Goal: Contribute content: Contribute content

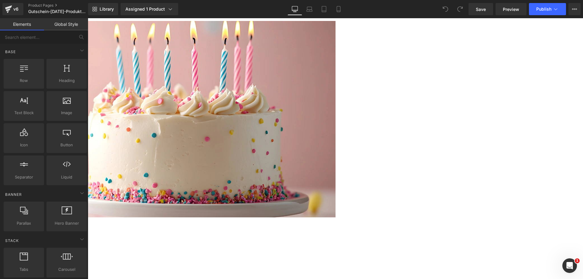
click at [263, 124] on img at bounding box center [87, 119] width 495 height 196
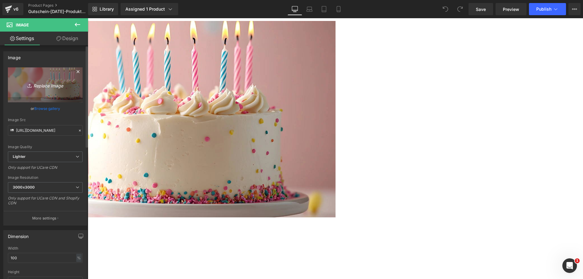
click at [60, 72] on link "Replace Image" at bounding box center [45, 84] width 75 height 35
type input "C:\fakepath\Apotheke-Zaversky-Gutschein-Weihnachten-Promo.webp"
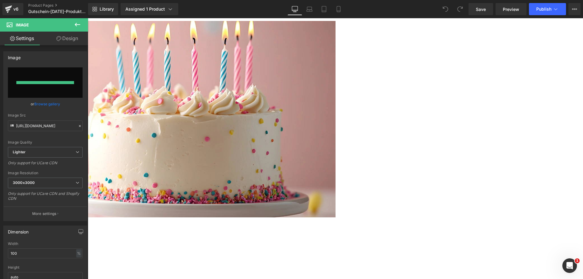
type input "[URL][DOMAIN_NAME][DATE]"
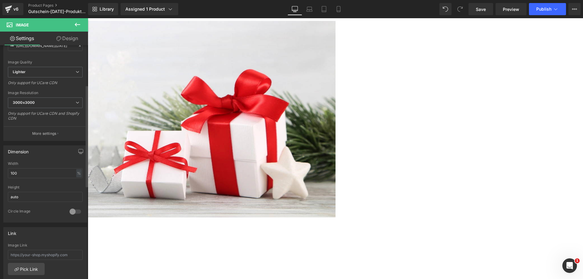
scroll to position [91, 0]
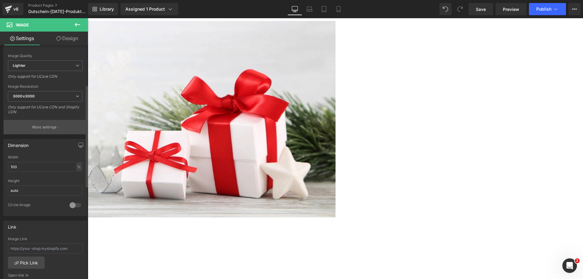
click at [49, 130] on p "More settings" at bounding box center [44, 126] width 24 height 5
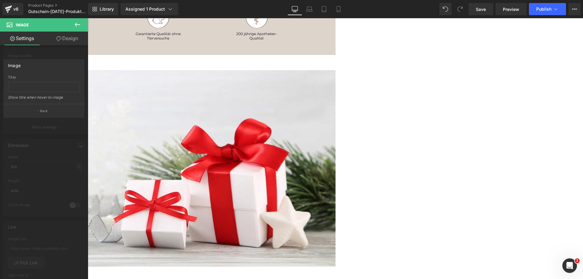
scroll to position [0, 0]
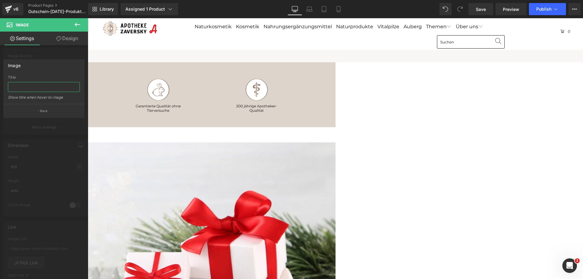
click at [46, 88] on input "text" at bounding box center [44, 87] width 72 height 10
type input "Gutscheine zu [DATE] von [PERSON_NAME]"
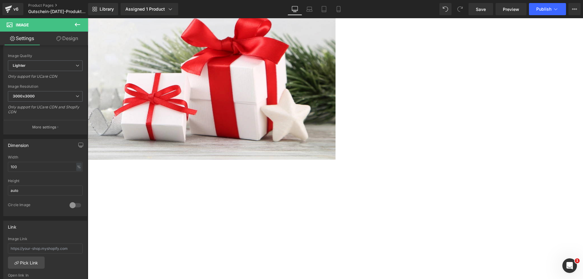
scroll to position [182, 0]
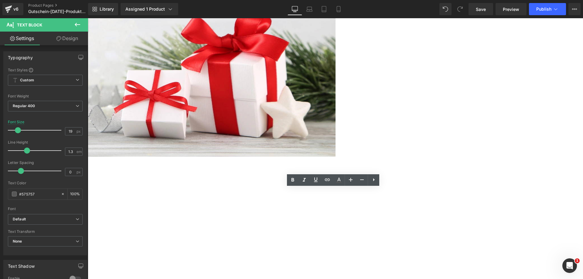
scroll to position [0, 0]
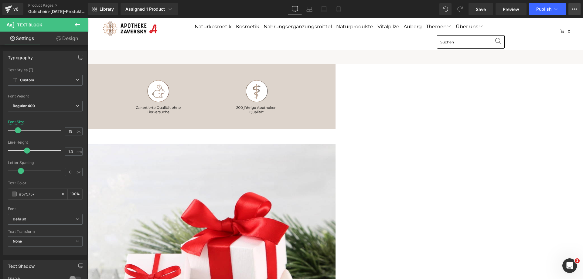
click at [573, 7] on icon at bounding box center [574, 9] width 5 height 5
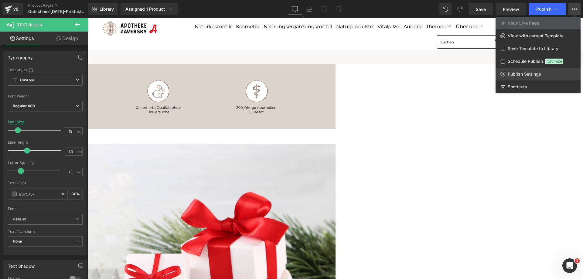
click at [521, 74] on span "Publish Settings" at bounding box center [523, 73] width 33 height 5
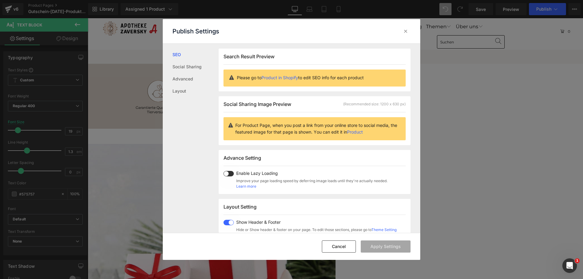
scroll to position [0, 0]
click at [407, 31] on icon at bounding box center [405, 31] width 6 height 6
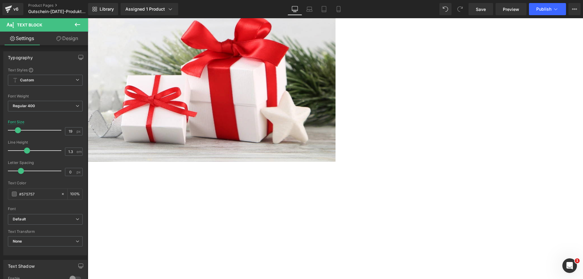
scroll to position [182, 0]
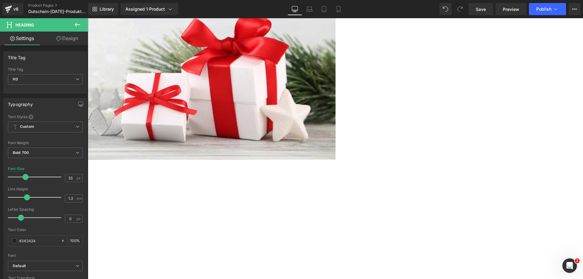
paste div
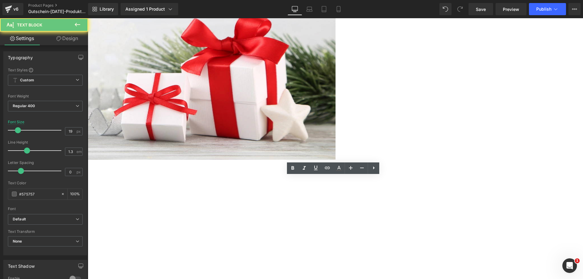
paste div
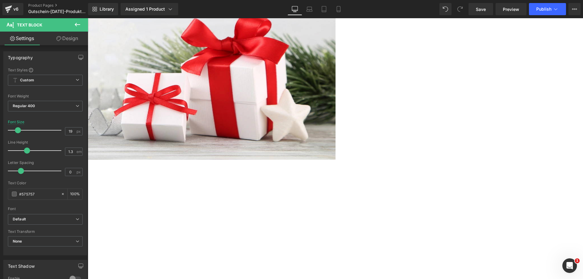
click at [335, 221] on div "Image 🎄 Weihnachtsgeschenk gesucht? Hier ist dein Gutschein! Heading Schenke Fr…" at bounding box center [87, 175] width 495 height 424
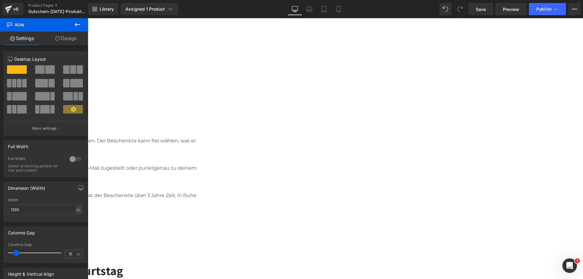
scroll to position [303, 0]
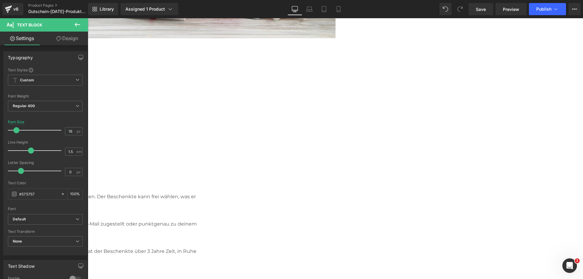
paste div
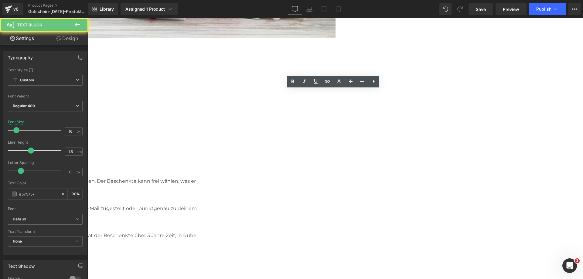
click at [294, 79] on icon at bounding box center [292, 81] width 7 height 7
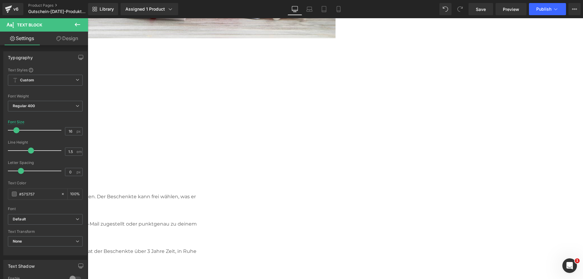
click at [177, 144] on div "Image 🎄 Weihnachtsgeschenk gesucht? Hier ist dein Gutschein! Heading Schenke Fr…" at bounding box center [87, 54] width 495 height 424
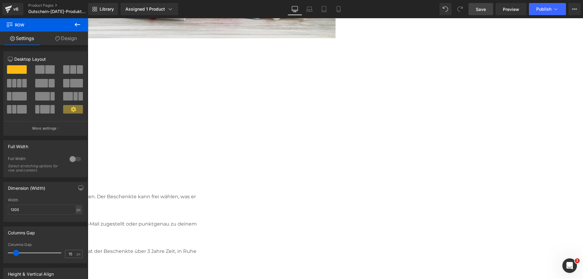
click at [483, 6] on span "Save" at bounding box center [481, 9] width 10 height 6
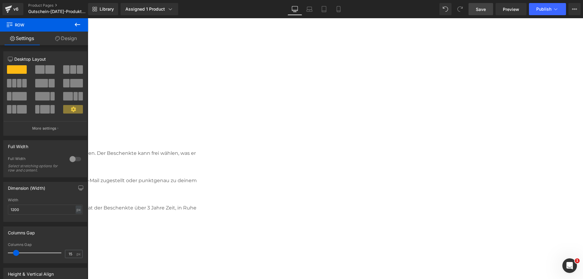
scroll to position [334, 0]
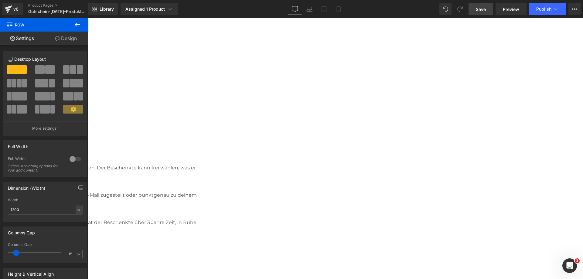
click at [479, 8] on span "Save" at bounding box center [481, 9] width 10 height 6
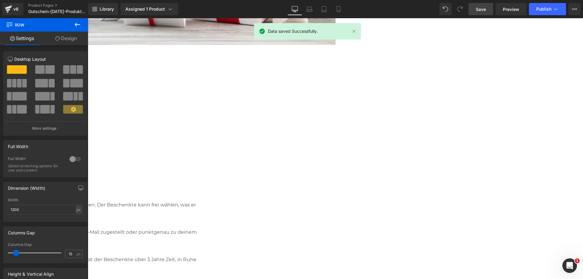
scroll to position [243, 0]
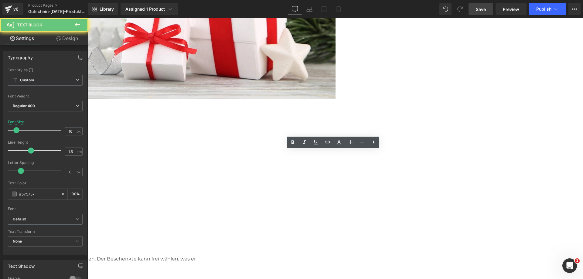
drag, startPoint x: 320, startPoint y: 236, endPoint x: 262, endPoint y: 212, distance: 62.9
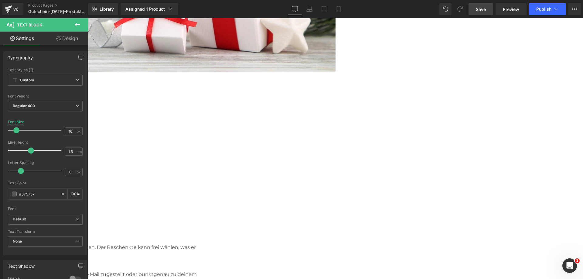
scroll to position [273, 0]
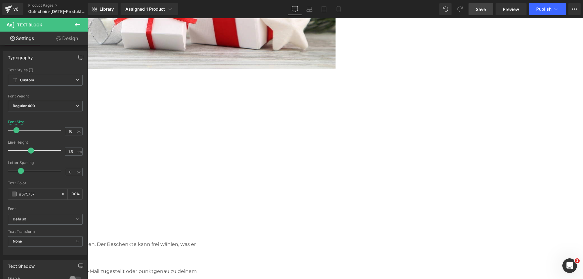
click at [335, 208] on div "Image 🎄 Weihnachtsgeschenk gesucht? Hier ist dein Gutschein! Heading Schenke Fr…" at bounding box center [87, 96] width 495 height 448
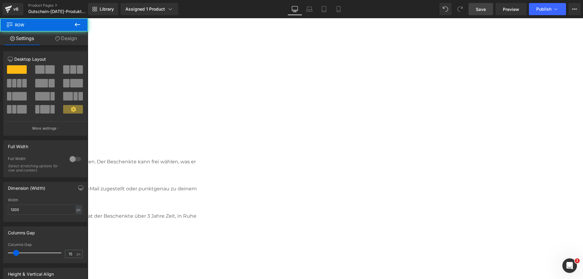
scroll to position [364, 0]
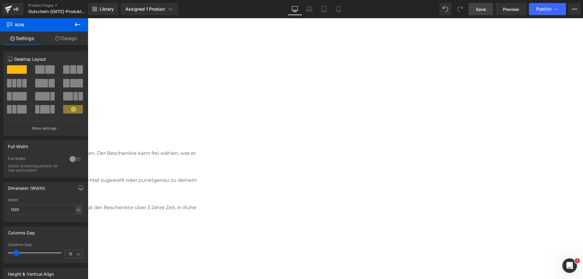
click at [483, 9] on span "Save" at bounding box center [481, 9] width 10 height 6
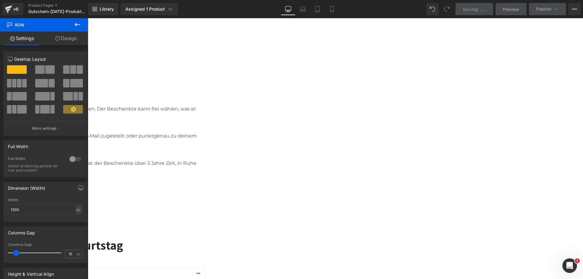
scroll to position [486, 0]
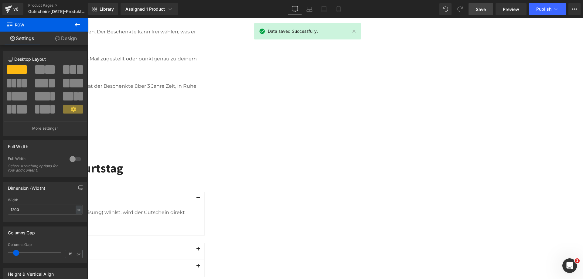
click at [205, 160] on h2 "Häufig Fragen zu unserem Gutschein zum Geburtstag" at bounding box center [22, 168] width 364 height 16
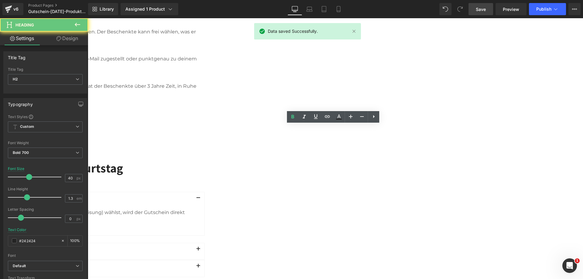
click at [205, 160] on h2 "Häufig Fragen zu unserem Gutschein zum Geburtstag" at bounding box center [22, 168] width 364 height 16
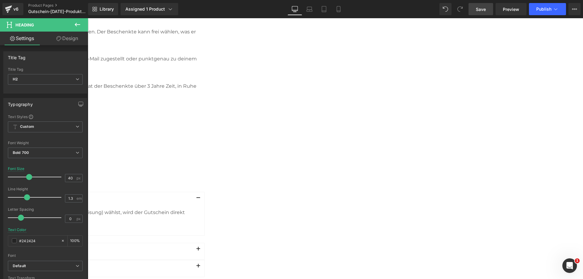
click at [130, 161] on div "Häufig Fragen zu unserem Gutschein zu Weihnachten Heading Row Kann ich den Guts…" at bounding box center [87, 238] width 495 height 156
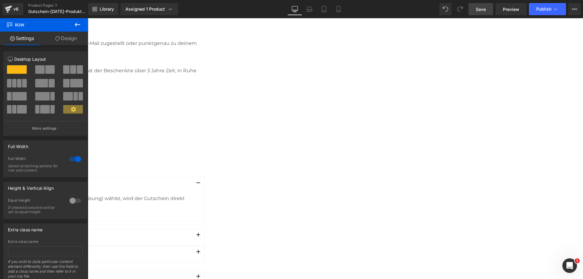
scroll to position [516, 0]
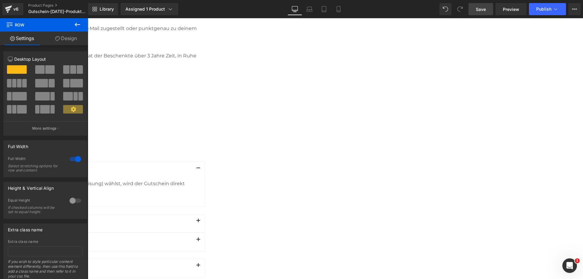
click at [197, 180] on div "Ja - wenn du im Checkout eine sofortige Zahlungsmethode (z. B. Kreditkarte, Pay…" at bounding box center [22, 191] width 349 height 22
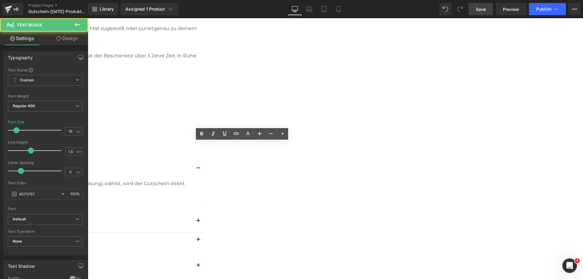
click at [192, 237] on p "Kann ich den Gutschein auch an mich selbst schicken?" at bounding box center [20, 241] width 344 height 8
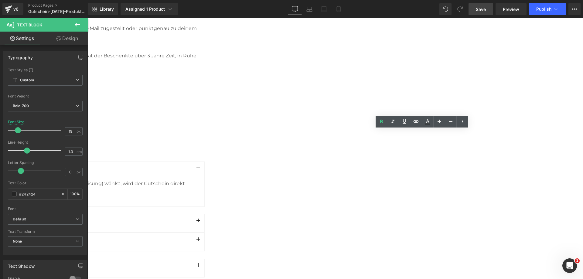
click at [192, 237] on p "Kann ich den Gutschein auch an mich selbst schicken?" at bounding box center [20, 241] width 344 height 8
click at [197, 180] on div "Ja - wenn du im Checkout eine sofortige Zahlungsmethode (z. B. Kreditkarte, Pay…" at bounding box center [22, 191] width 349 height 22
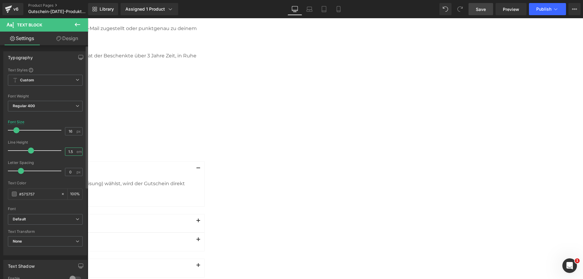
click at [68, 151] on input "1.5" at bounding box center [70, 152] width 11 height 8
type input "1.3"
click at [197, 199] on div at bounding box center [22, 200] width 349 height 2
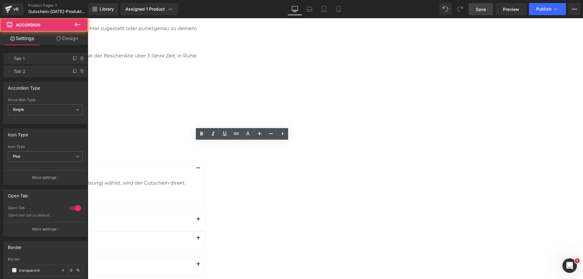
click at [204, 213] on div "Wie lange ist der Gutschein gültig? Text Block" at bounding box center [23, 222] width 364 height 18
click at [88, 18] on span "Text Block" at bounding box center [88, 18] width 0 height 0
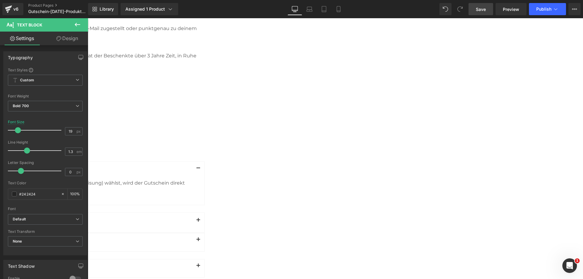
click at [192, 264] on p "Wofür kann der Gutschein eingelöst werden?" at bounding box center [20, 268] width 344 height 8
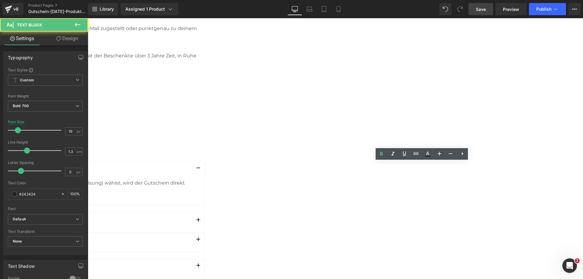
click at [192, 238] on p "Kann ich den Gutschein auch an mich selbst schicken?" at bounding box center [20, 242] width 344 height 8
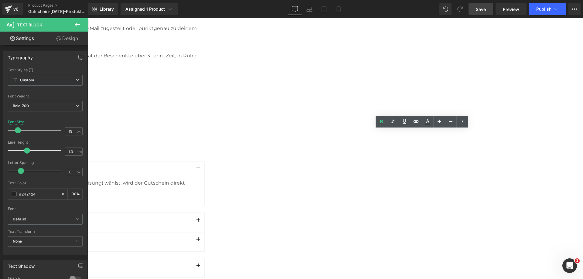
click at [204, 162] on div "Kann ich den Gutschein sofort online bestellen? Text Block" at bounding box center [23, 171] width 364 height 18
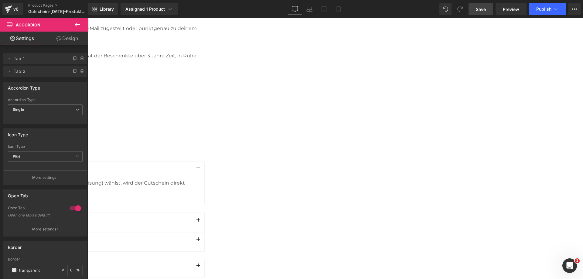
click at [197, 180] on div "Ja - wenn du im Checkout eine sofortige Zahlungsmethode (z. B. Kreditkarte, Pay…" at bounding box center [22, 189] width 349 height 19
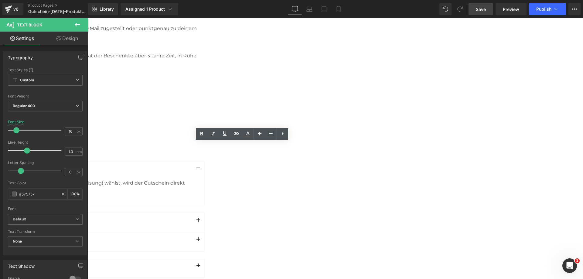
click at [189, 217] on p "Wie lange ist der Gutschein gültig?" at bounding box center [20, 221] width 344 height 8
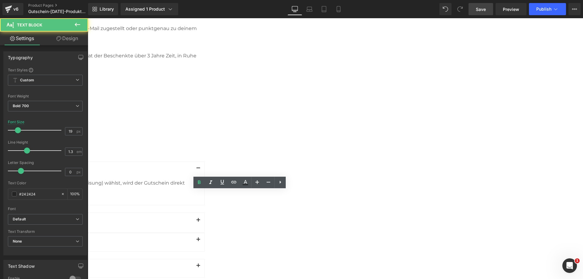
click at [133, 176] on div "Häufig Fragen zu unserem Gutschein zu Weihnachten Heading Row Kann ich den Guts…" at bounding box center [87, 211] width 495 height 162
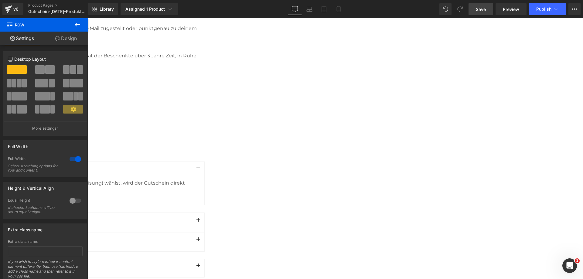
click at [474, 9] on link "Save" at bounding box center [480, 9] width 25 height 12
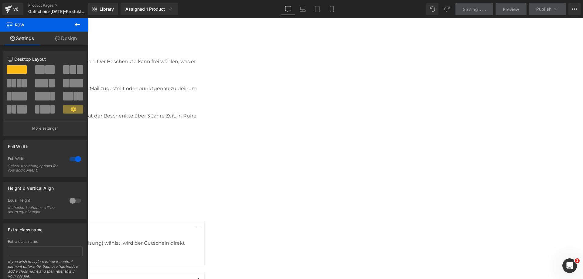
scroll to position [455, 0]
click at [205, 113] on p "Während viele Gutscheine schnell verfallen, bleiben unsere Zaversky-Gutscheine …" at bounding box center [22, 120] width 364 height 15
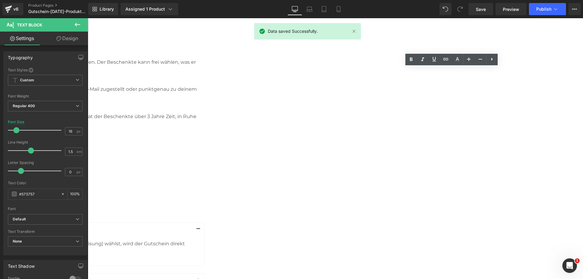
click at [197, 241] on div "Ja - wenn du im Checkout eine sofortige Zahlungsmethode (z. B. Kreditkarte, Pay…" at bounding box center [22, 250] width 349 height 19
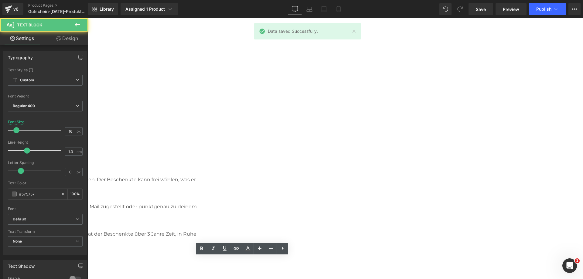
scroll to position [334, 0]
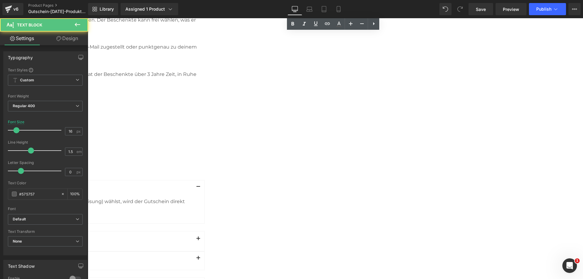
scroll to position [516, 0]
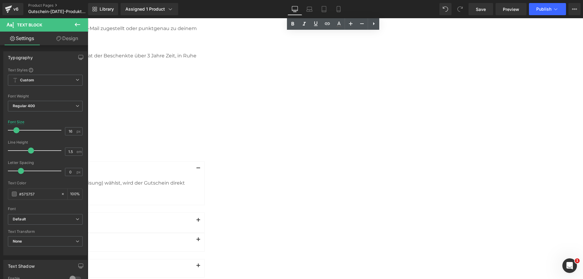
click at [197, 180] on div "Ja - wenn du im Checkout eine sofortige Zahlungsmethode (z. B. Kreditkarte, Pay…" at bounding box center [22, 189] width 349 height 19
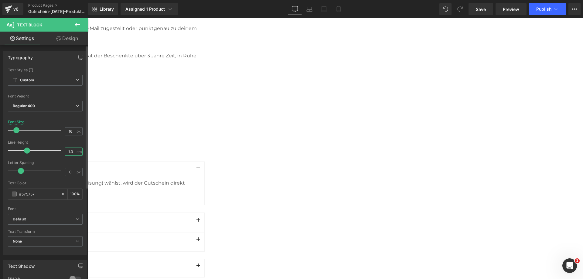
click at [69, 152] on input "1.3" at bounding box center [70, 152] width 11 height 8
type input "1.5"
click at [192, 217] on p "Wie lange ist der Gutschein gültig?" at bounding box center [20, 221] width 344 height 8
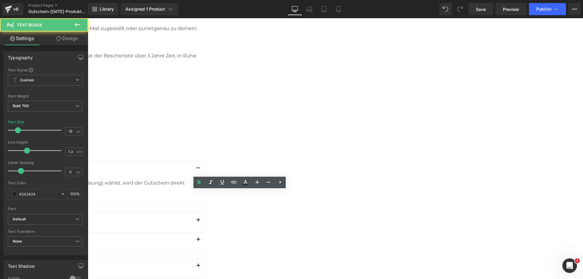
click at [188, 217] on p "Wie lange ist der Gutschein gültig?" at bounding box center [20, 221] width 344 height 8
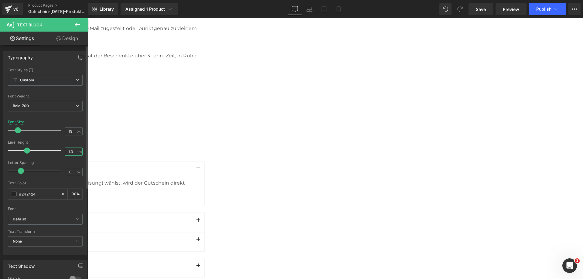
click at [69, 151] on input "1.3" at bounding box center [70, 152] width 11 height 8
type input "1.5"
click at [192, 239] on p "Kann ich den Gutschein auch an mich selbst schicken?" at bounding box center [20, 243] width 344 height 8
click at [68, 151] on input "1.3" at bounding box center [70, 152] width 11 height 8
type input "1.5"
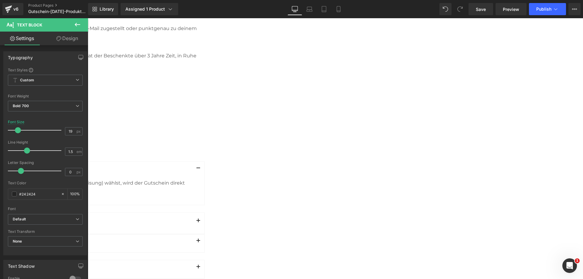
click at [192, 272] on div at bounding box center [20, 273] width 344 height 2
click at [69, 152] on input "1.3" at bounding box center [70, 152] width 11 height 8
type input "1.5"
click at [117, 160] on div "Häufig Fragen zu unserem Gutschein zu Weihnachten Heading Row Kann ich den Guts…" at bounding box center [87, 212] width 495 height 164
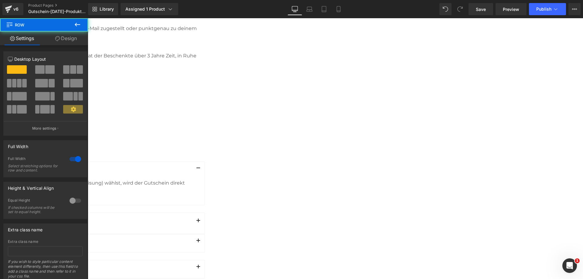
click at [197, 180] on div "Ja - wenn du im Checkout eine sofortige Zahlungsmethode (z. B. Kreditkarte, Pay…" at bounding box center [22, 189] width 349 height 19
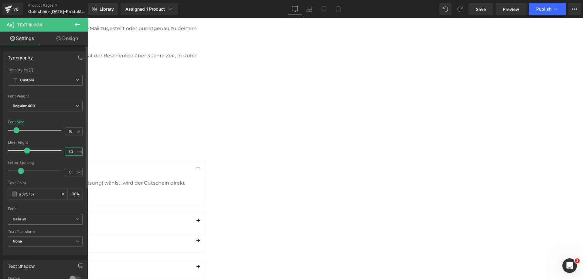
click at [69, 150] on input "1.3" at bounding box center [70, 152] width 11 height 8
type input "1.5"
click at [117, 149] on div "Häufig Fragen zu unserem Gutschein zu Weihnachten Heading Row Kann ich den Guts…" at bounding box center [87, 213] width 495 height 167
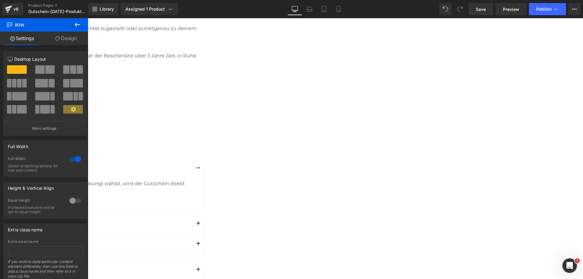
click at [204, 216] on button "button" at bounding box center [198, 226] width 12 height 21
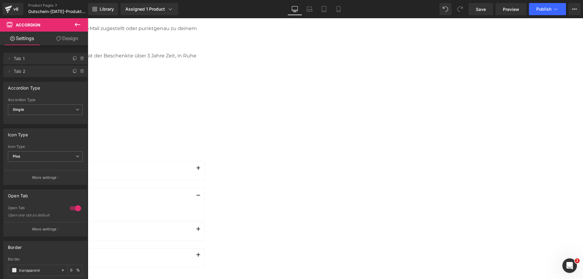
click at [88, 18] on span at bounding box center [88, 18] width 0 height 0
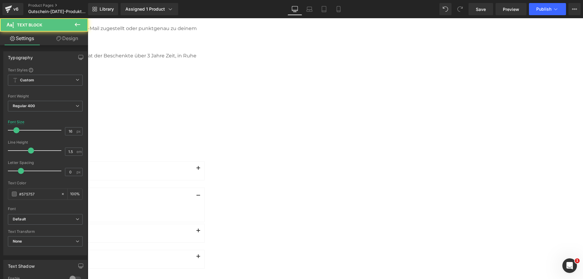
click at [204, 188] on div "Wie lange ist der Gutschein gültig? Text Block" at bounding box center [23, 198] width 364 height 21
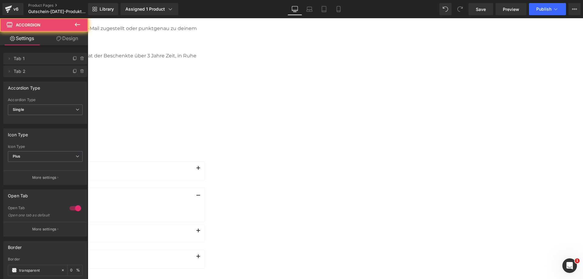
click at [197, 208] on div "Unsere Gutscheine sind 1.111 Tage gültig - also mehr als 3 Jahre." at bounding box center [22, 211] width 349 height 7
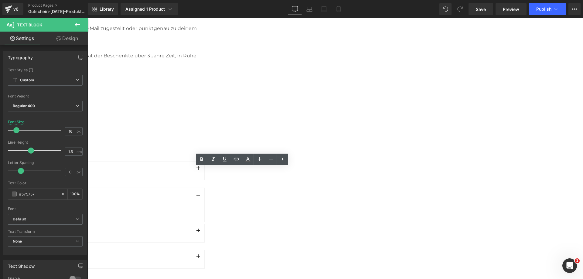
drag, startPoint x: 505, startPoint y: 134, endPoint x: 493, endPoint y: 140, distance: 14.0
click at [198, 232] on span "button" at bounding box center [198, 232] width 0 height 0
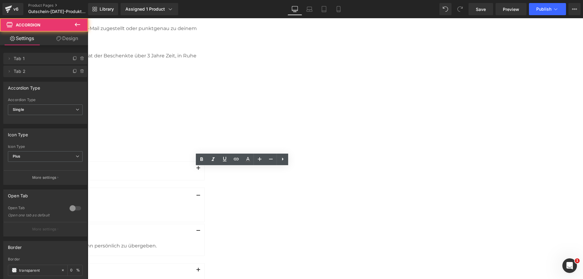
click at [197, 242] on div "Ja, du kannst ihn entweder direkt an den [DEMOGRAPHIC_DATA] senden oder an dich…" at bounding box center [22, 245] width 349 height 7
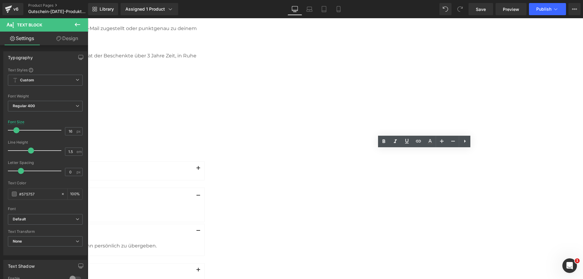
click at [204, 263] on button "button" at bounding box center [198, 272] width 12 height 18
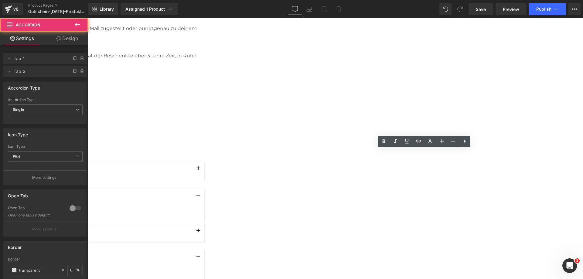
click at [197, 268] on div "Für das gesamte Sortiment im Zaversky Online-Shop - von Vitaminen über Naturkos…" at bounding box center [22, 275] width 349 height 15
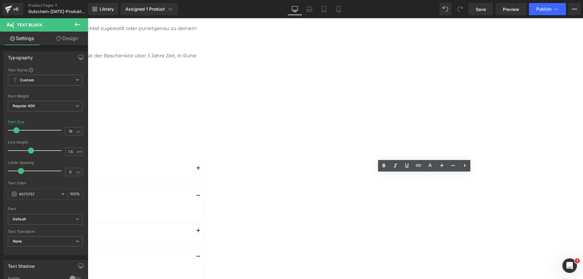
click at [335, 188] on div "Häufig Fragen zu unserem Gutschein zu Weihnachten Heading Row Kann ich den Guts…" at bounding box center [87, 218] width 495 height 176
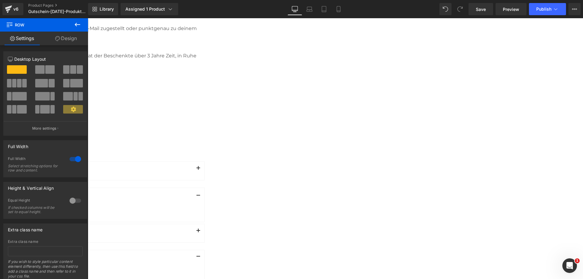
click at [136, 137] on div "Häufig Fragen zu unserem Gutschein zu Weihnachten Heading Row Kann ich den Guts…" at bounding box center [87, 218] width 495 height 177
click at [88, 18] on span "Accordion" at bounding box center [88, 18] width 0 height 0
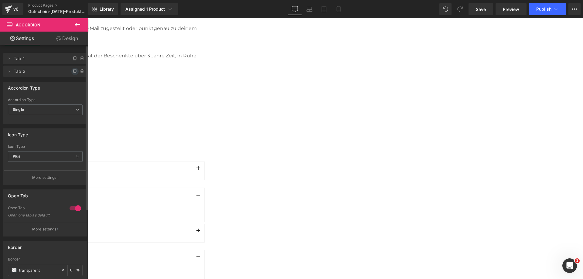
click at [72, 68] on span at bounding box center [74, 71] width 7 height 7
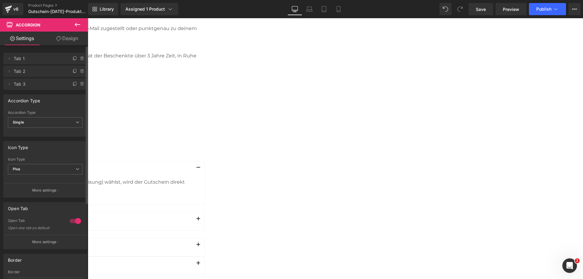
click at [192, 243] on p "Wie lange ist der Gutschein gültig?" at bounding box center [20, 247] width 344 height 9
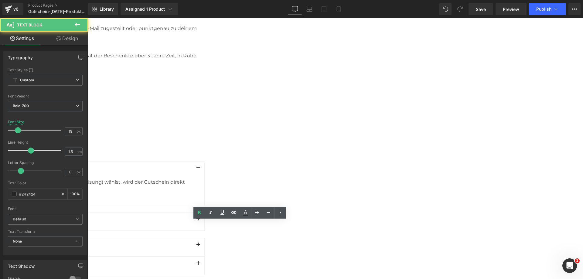
click at [192, 243] on p "Wie lange ist der Gutschein gültig?" at bounding box center [20, 247] width 344 height 9
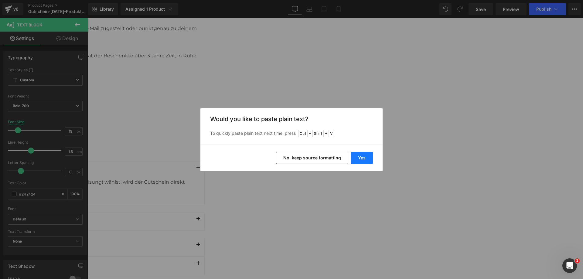
click at [360, 157] on button "Yes" at bounding box center [362, 158] width 22 height 12
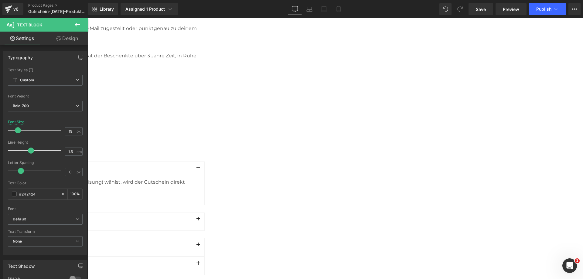
click at [204, 238] on button "button" at bounding box center [198, 247] width 12 height 18
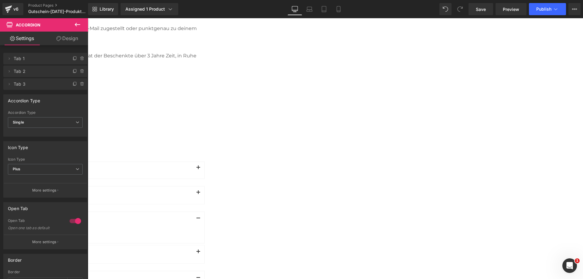
click at [197, 230] on div "Unsere Gutscheine sind 1.111 Tage gültig - also mehr als 3 Jahre." at bounding box center [22, 233] width 349 height 7
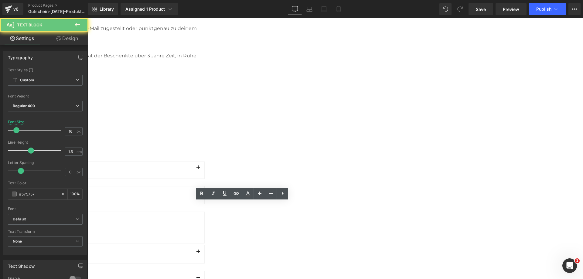
click at [197, 230] on div "Unsere Gutscheine sind 1.111 Tage gültig - also mehr als 3 Jahre." at bounding box center [22, 233] width 349 height 7
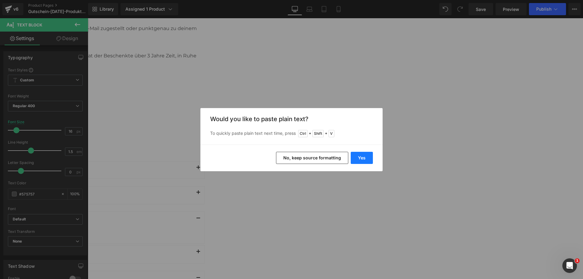
click at [364, 156] on button "Yes" at bounding box center [362, 158] width 22 height 12
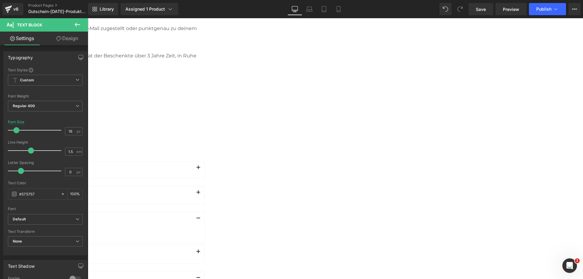
click at [197, 230] on div "Ja, du kannst das Wunschdatum und die Uhrzeit festlegen – inkl. Zeitzonen." at bounding box center [22, 233] width 349 height 7
click at [134, 202] on div "Häufig Fragen zu unserem Gutschein zu [DATE] Heading Row Kann ich den Gutschein…" at bounding box center [87, 229] width 495 height 198
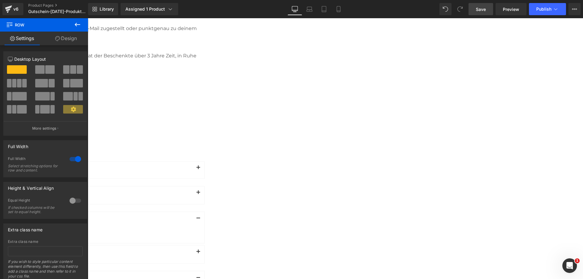
click at [480, 8] on span "Save" at bounding box center [481, 9] width 10 height 6
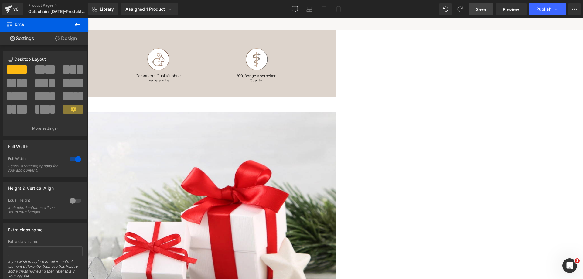
scroll to position [0, 0]
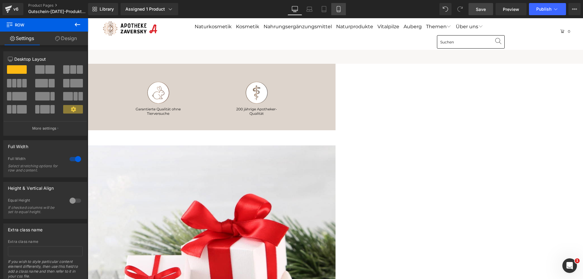
click at [340, 8] on icon at bounding box center [338, 9] width 3 height 6
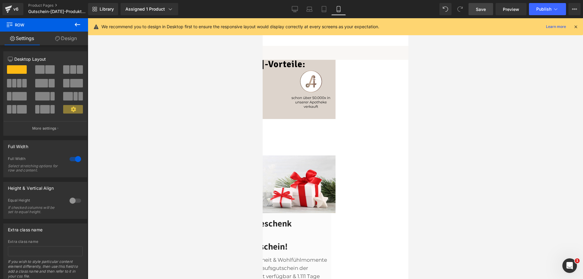
scroll to position [577, 0]
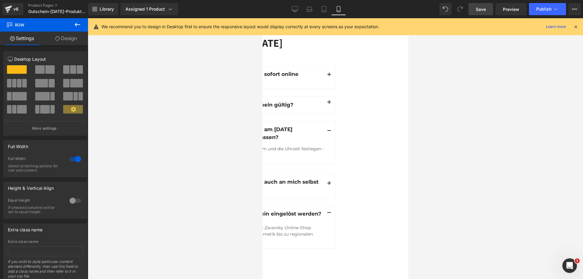
click at [335, 50] on h2 "Häufig Fragen zu unserem Gutschein zu [DATE]" at bounding box center [262, 36] width 146 height 28
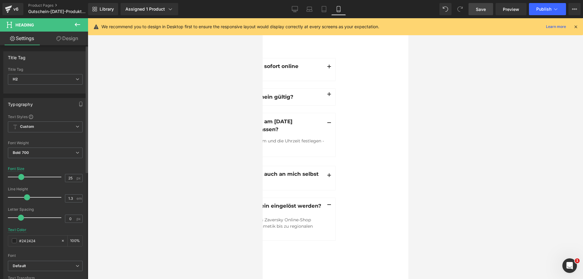
type input "24"
drag, startPoint x: 25, startPoint y: 177, endPoint x: 20, endPoint y: 177, distance: 5.5
click at [20, 177] on span at bounding box center [21, 177] width 6 height 6
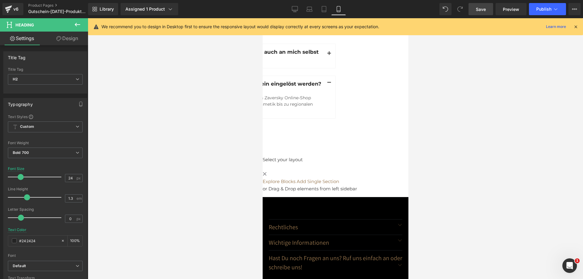
scroll to position [607, 0]
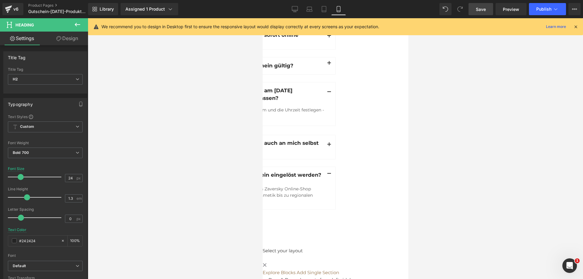
click at [303, 205] on div "- von Vitaminen über Naturkosmetik bis zu regionalen Spezialitäten." at bounding box center [262, 198] width 130 height 13
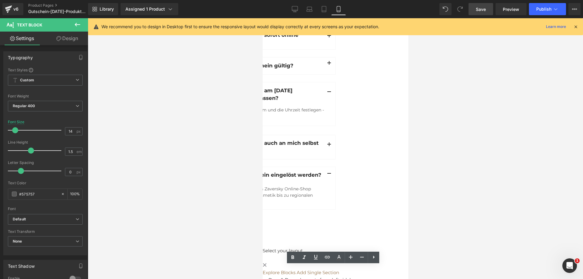
click at [279, 253] on div "Rendering Content" at bounding box center [291, 255] width 37 height 7
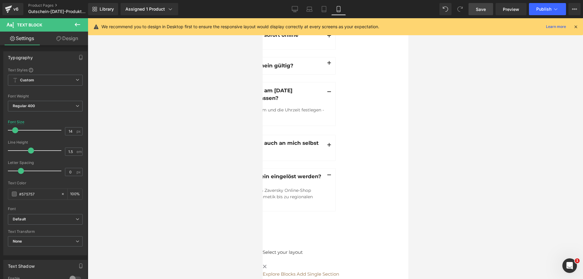
click at [262, 18] on span "Accordion" at bounding box center [262, 18] width 0 height 0
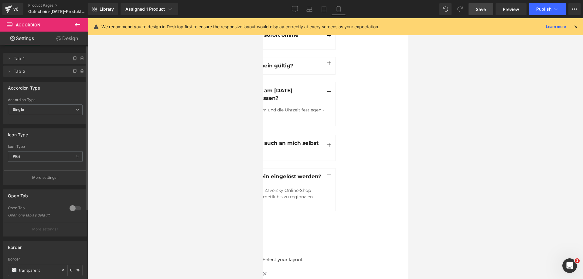
scroll to position [30, 0]
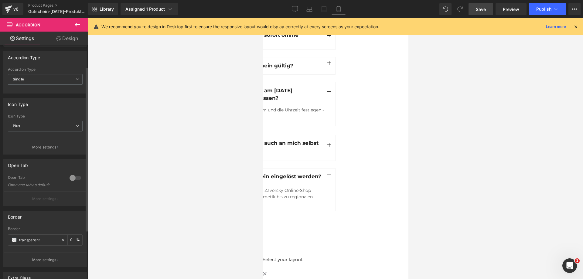
click at [53, 202] on button "More settings" at bounding box center [45, 198] width 83 height 14
click at [50, 196] on p "More settings" at bounding box center [44, 198] width 24 height 5
click at [76, 177] on div at bounding box center [75, 178] width 15 height 10
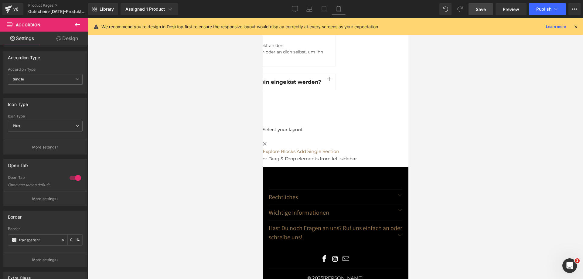
scroll to position [728, 0]
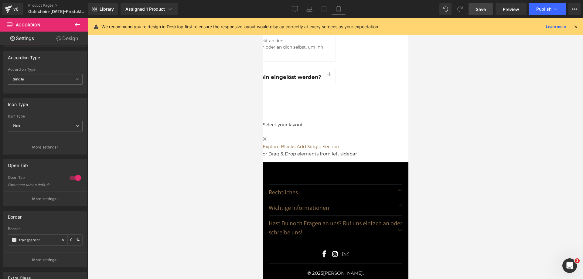
click at [310, 80] on p "Wofür kann der Gutschein eingelöst werden?" at bounding box center [260, 77] width 126 height 7
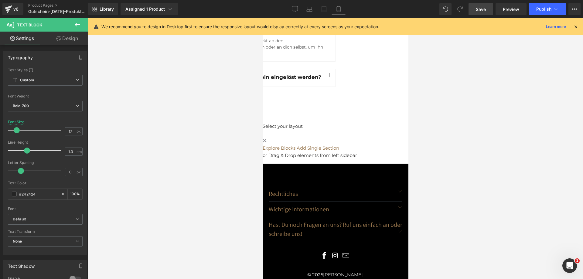
click at [262, 18] on span "Accordion" at bounding box center [262, 18] width 0 height 0
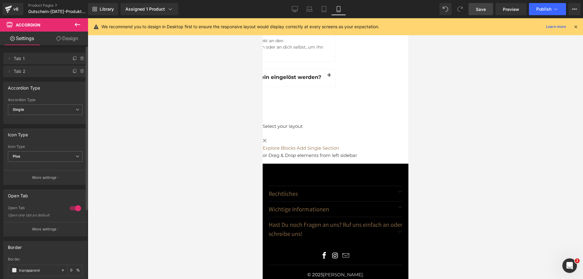
click at [70, 209] on div at bounding box center [75, 208] width 15 height 10
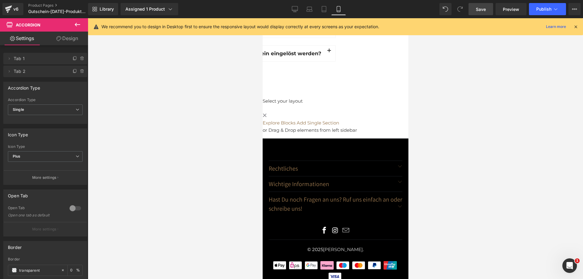
scroll to position [637, 0]
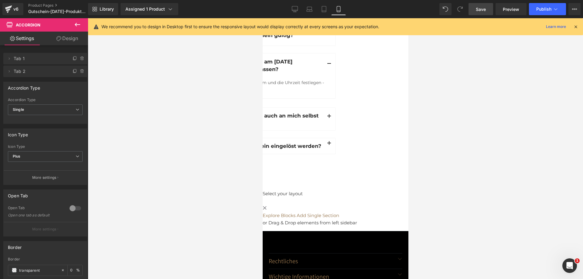
click at [262, 18] on span "Accordion" at bounding box center [262, 18] width 0 height 0
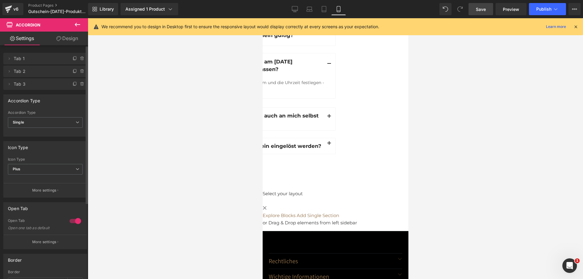
click at [72, 219] on div at bounding box center [75, 221] width 15 height 10
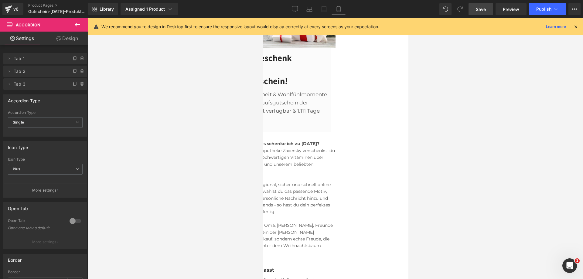
scroll to position [152, 0]
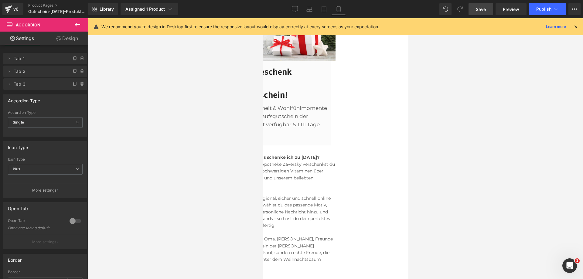
click at [327, 100] on h3 "🎄 Weihnachtsgeschenk gesucht? Hier ist dein Gutschein!" at bounding box center [262, 83] width 129 height 34
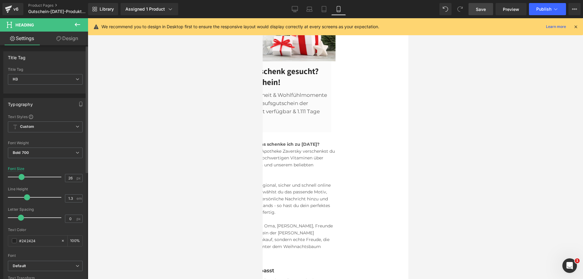
type input "25"
click at [21, 177] on span at bounding box center [21, 177] width 6 height 6
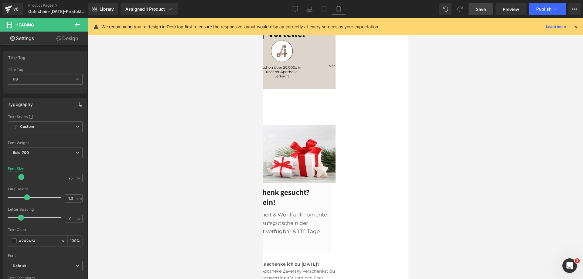
scroll to position [0, 0]
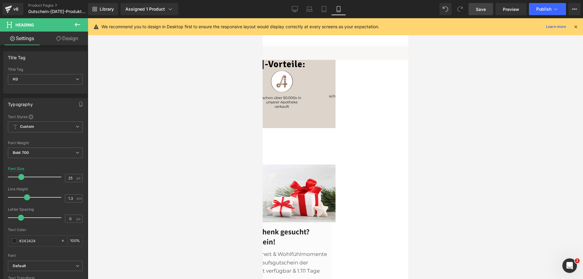
click at [488, 9] on link "Save" at bounding box center [480, 9] width 25 height 12
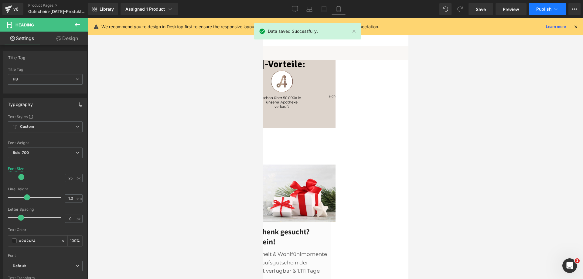
click at [548, 5] on button "Publish" at bounding box center [547, 9] width 37 height 12
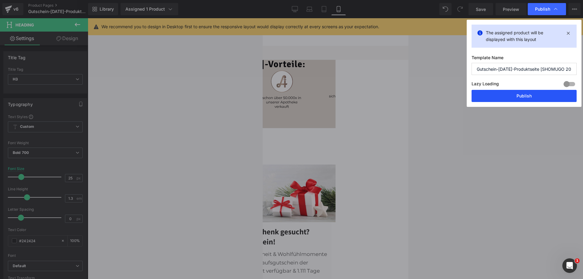
click at [525, 96] on button "Publish" at bounding box center [523, 96] width 105 height 12
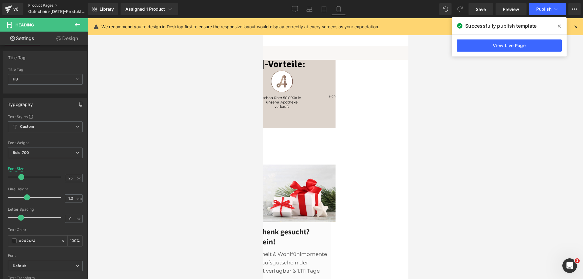
click at [50, 4] on link "Product Pages" at bounding box center [63, 5] width 70 height 5
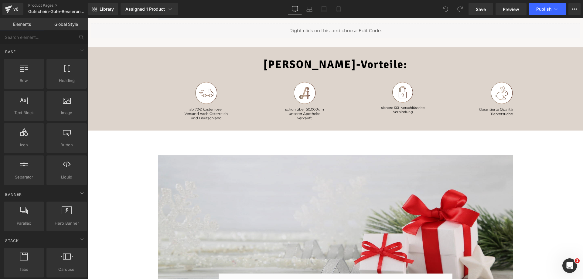
scroll to position [121, 0]
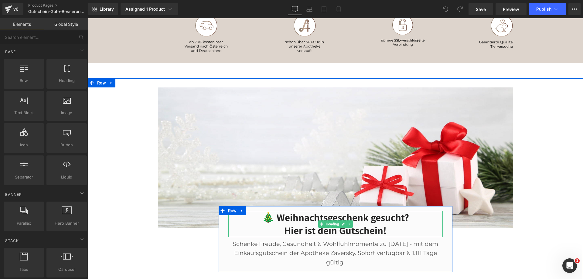
click at [332, 216] on h3 "🎄 Weihnachtsgeschenk gesucht? Hier ist dein Gutschein!" at bounding box center [335, 224] width 214 height 26
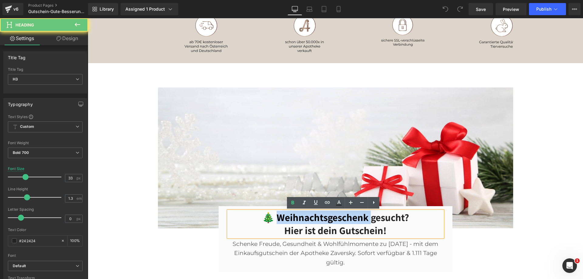
click at [332, 216] on h3 "🎄 Weihnachtsgeschenk gesucht? Hier ist dein Gutschein!" at bounding box center [335, 224] width 214 height 26
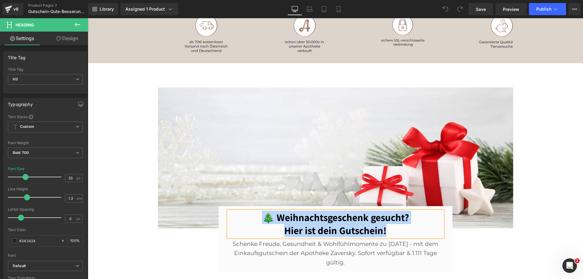
paste div
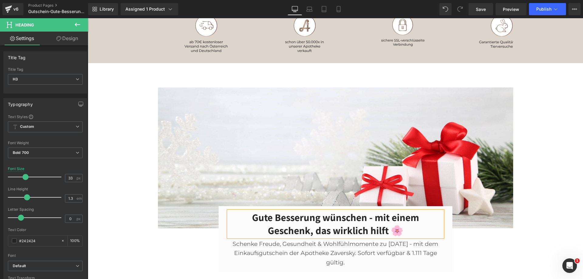
click at [349, 216] on h3 "Gute Besserung wünschen - mit einem Geschenk, das wirklich hilft 🌸" at bounding box center [335, 224] width 214 height 26
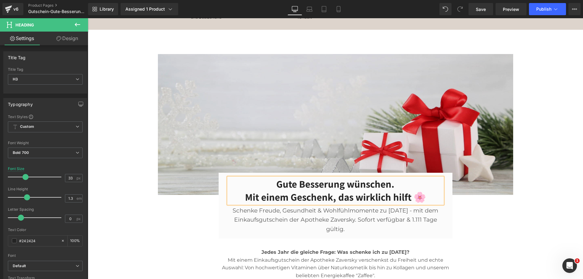
scroll to position [212, 0]
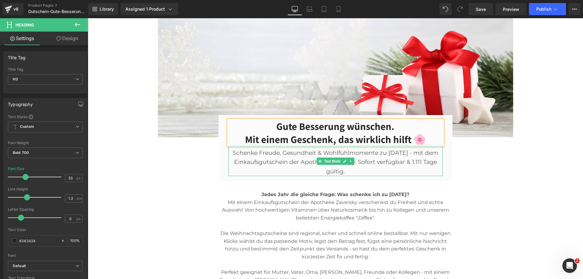
click at [340, 152] on p "Schenke Freude, Gesundheit & Wohlfühlmomente zu [DATE] - mit dem Einkaufsgutsch…" at bounding box center [335, 162] width 214 height 28
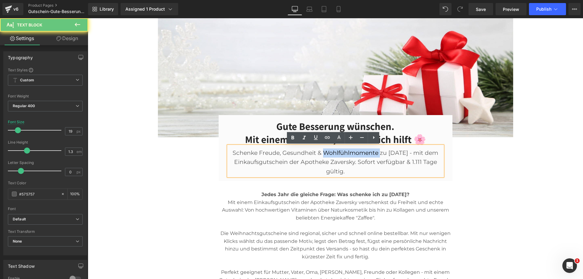
click at [340, 152] on p "Schenke Freude, Gesundheit & Wohlfühlmomente zu [DATE] - mit dem Einkaufsgutsch…" at bounding box center [335, 162] width 214 height 28
paste div
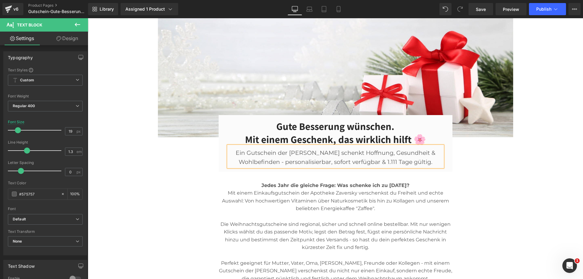
click at [522, 202] on div "Image Gute Besserung wünschen. Mit einem Geschenk, das wirklich hilft 🌸 Heading…" at bounding box center [335, 172] width 495 height 352
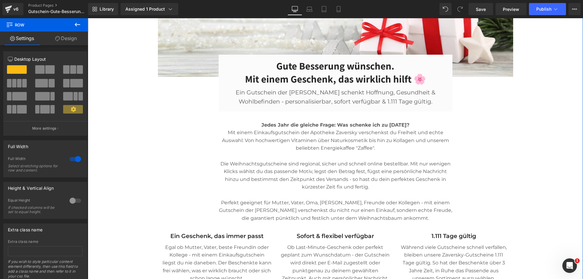
scroll to position [273, 0]
drag, startPoint x: 526, startPoint y: 244, endPoint x: 515, endPoint y: 221, distance: 25.8
click at [526, 244] on div "Image Gute Besserung wünschen. Mit einem Geschenk, das wirklich hilft 🌸 Heading…" at bounding box center [335, 112] width 495 height 352
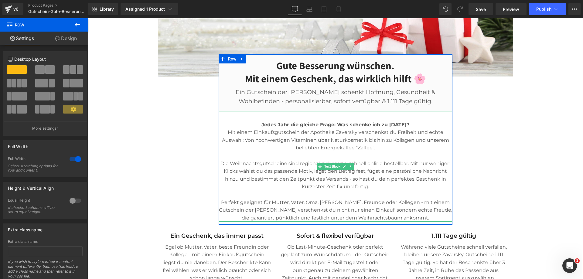
click at [329, 153] on p "Mit einem Einkaufsgutschein der Apotheke Zaversky verschenkst du Freiheit und e…" at bounding box center [336, 143] width 234 height 31
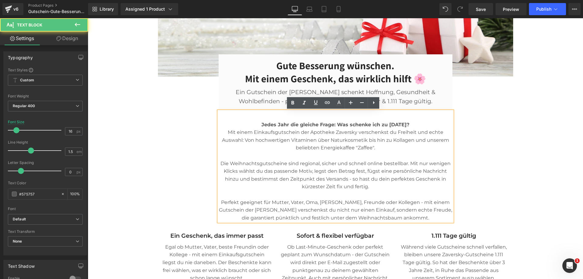
click at [334, 142] on p "Mit einem Einkaufsgutschein der Apotheke Zaversky verschenkst du Freiheit und e…" at bounding box center [336, 143] width 234 height 31
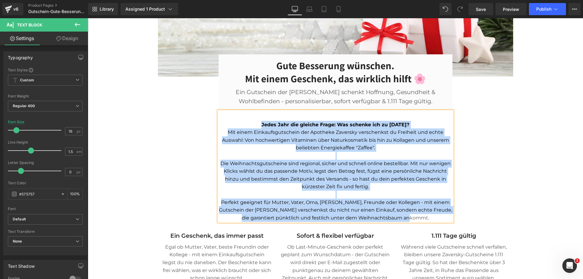
paste div
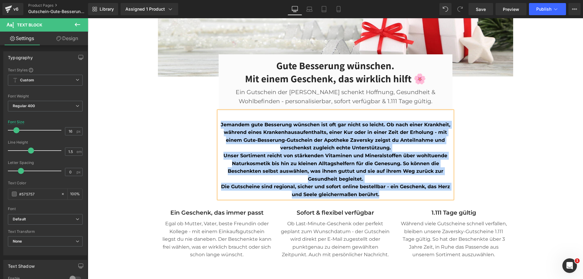
click at [161, 138] on div "Image Gute Besserung wünschen. Mit einem Geschenk, das wirklich hilft 🌸 Heading…" at bounding box center [335, 99] width 364 height 326
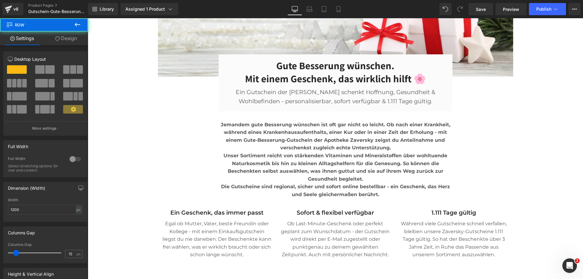
click at [263, 137] on b "Jemandem gute Besserung wünschen ist oft gar nicht so leicht. Ob nach einer Kra…" at bounding box center [335, 136] width 229 height 29
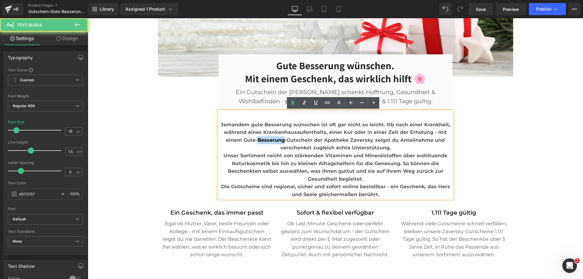
click at [263, 137] on b "Jemandem gute Besserung wünschen ist oft gar nicht so leicht. Ob nach einer Kra…" at bounding box center [335, 136] width 229 height 29
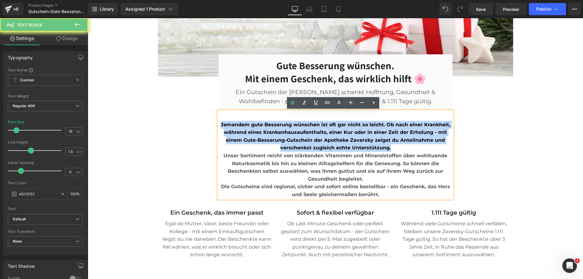
click at [263, 137] on b "Jemandem gute Besserung wünschen ist oft gar nicht so leicht. Ob nach einer Kra…" at bounding box center [335, 136] width 229 height 29
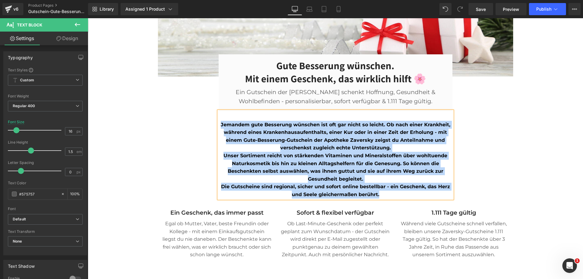
click at [189, 136] on div "Image Gute Besserung wünschen. Mit einem Geschenk, das wirklich hilft 🌸 Heading…" at bounding box center [335, 99] width 364 height 326
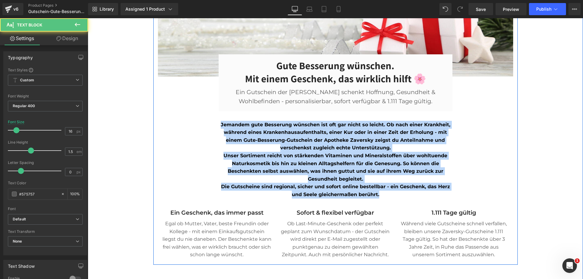
drag, startPoint x: 382, startPoint y: 194, endPoint x: 214, endPoint y: 121, distance: 183.2
click at [214, 121] on div "Image Gute Besserung wünschen. Mit einem Geschenk, das wirklich hilft 🌸 Heading…" at bounding box center [335, 99] width 364 height 326
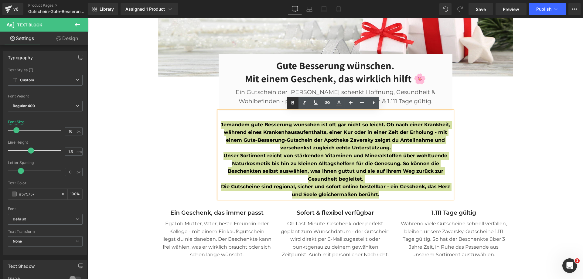
click at [291, 103] on icon at bounding box center [292, 103] width 3 height 4
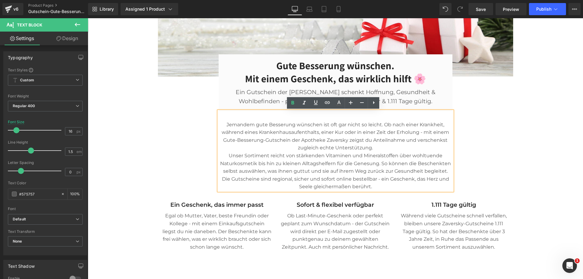
click at [298, 130] on p "Jemandem gute Besserung wünschen ist oft gar nicht so leicht. Ob nach einer Kra…" at bounding box center [336, 136] width 234 height 31
click at [383, 147] on p "Jemandem gute Besserung wünschen ist oft gar nicht so leicht. Ob nach einer Kra…" at bounding box center [336, 136] width 234 height 31
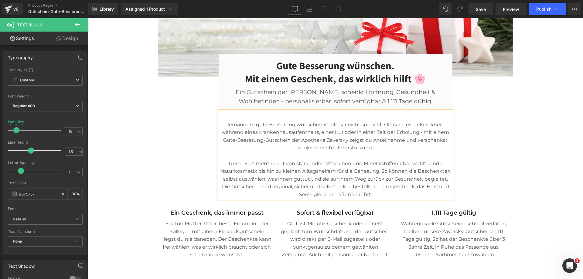
click at [174, 151] on div "Image Gute Besserung wünschen. Mit einem Geschenk, das wirklich hilft 🌸 Heading…" at bounding box center [335, 99] width 364 height 326
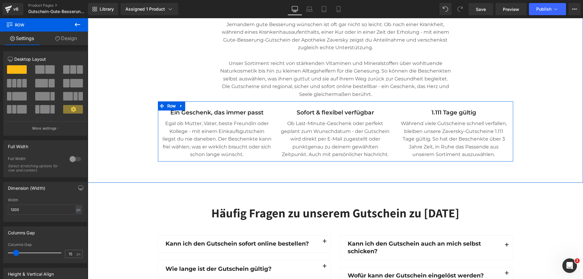
scroll to position [486, 0]
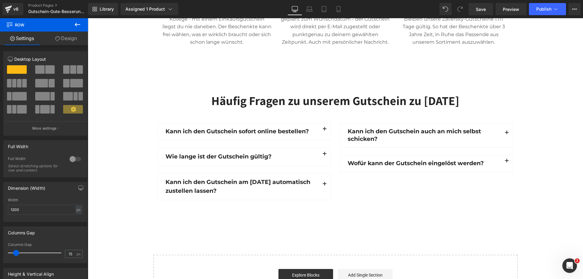
click at [88, 18] on div at bounding box center [88, 18] width 0 height 0
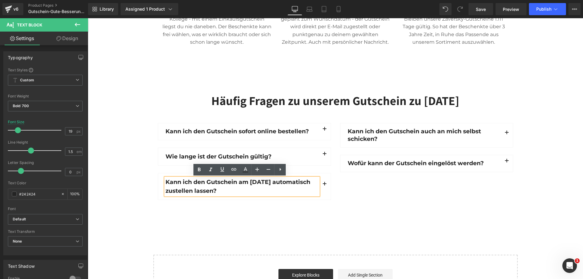
click at [240, 133] on div "Kann ich den Gutschein sofort online bestellen? Text Block" at bounding box center [241, 132] width 153 height 8
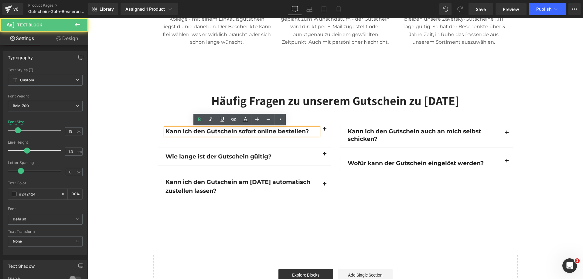
click at [127, 132] on div "Häufig Fragen zu unserem Gutschein zu [DATE] Heading Row Kann ich den Gutschein…" at bounding box center [335, 148] width 495 height 110
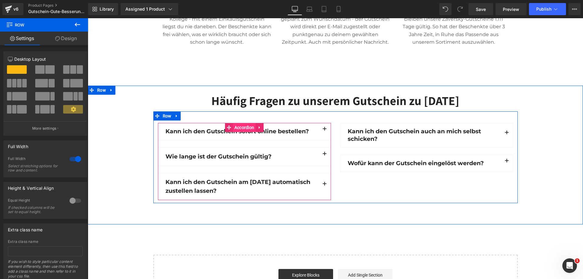
click at [236, 127] on span "Accordion" at bounding box center [244, 127] width 23 height 9
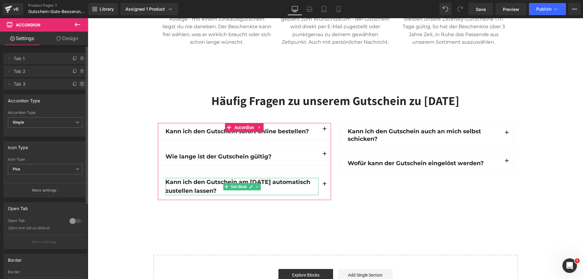
click at [80, 83] on icon at bounding box center [81, 83] width 3 height 0
drag, startPoint x: 79, startPoint y: 82, endPoint x: 50, endPoint y: 78, distance: 29.1
click at [79, 82] on button "Delete" at bounding box center [75, 84] width 19 height 8
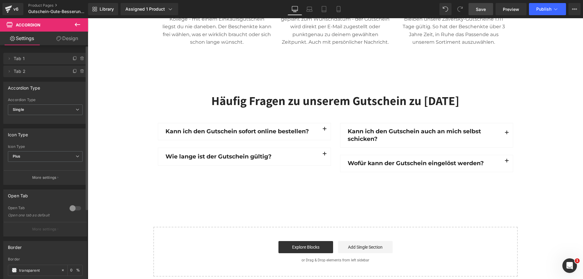
drag, startPoint x: 477, startPoint y: 8, endPoint x: 349, endPoint y: 62, distance: 139.2
click at [477, 8] on span "Save" at bounding box center [481, 9] width 10 height 6
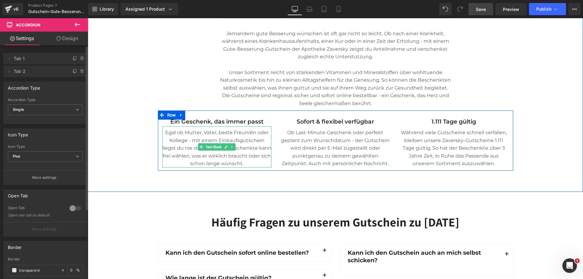
click at [237, 140] on p "Egal ob Mutter, Vater, beste Freundin oder Kollege - mit einem Einkaufsgutschei…" at bounding box center [216, 148] width 109 height 39
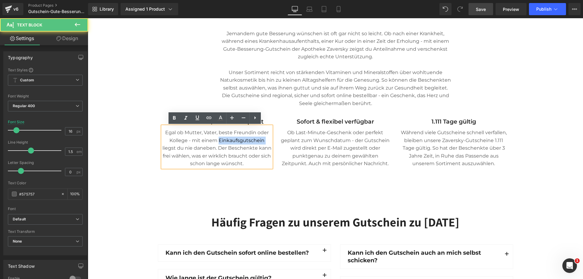
click at [237, 140] on p "Egal ob Mutter, Vater, beste Freundin oder Kollege - mit einem Einkaufsgutschei…" at bounding box center [216, 148] width 109 height 39
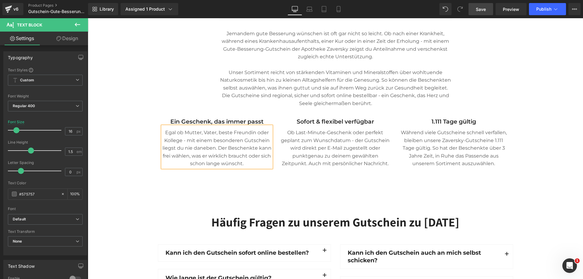
click at [131, 150] on div "Image Gute Besserung wünschen. Mit einem Geschenk, das wirklich hilft 🌸 Heading…" at bounding box center [335, 9] width 495 height 329
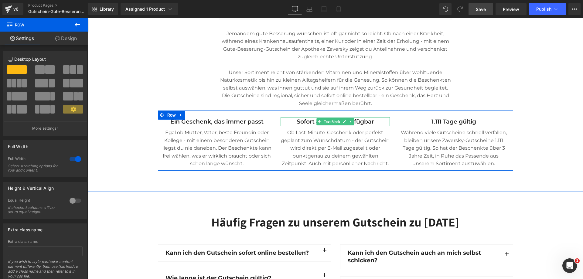
click at [357, 122] on p "Sofort & flexibel verfügbar" at bounding box center [334, 121] width 109 height 9
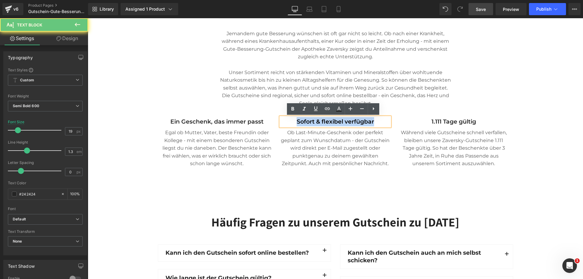
click at [357, 122] on p "Sofort & flexibel verfügbar" at bounding box center [334, 121] width 109 height 9
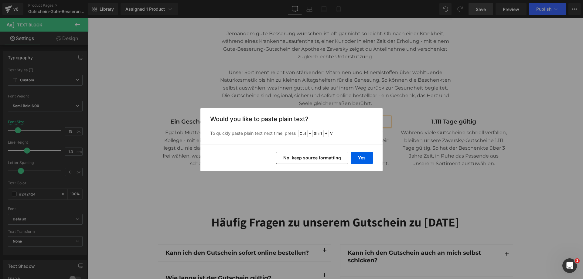
click at [374, 160] on div "Yes No, keep source formatting" at bounding box center [291, 157] width 182 height 27
click at [365, 158] on button "Yes" at bounding box center [362, 158] width 22 height 12
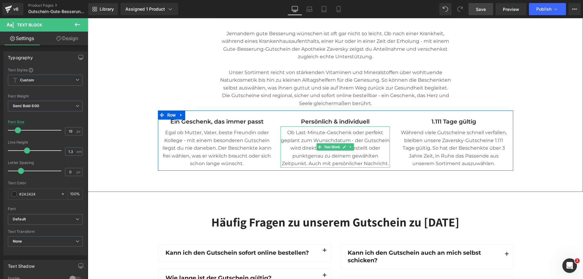
click at [361, 135] on p "Ob Last-Minute-Geschenk oder perfekt geplant zum Wunschdatum - der Gutschein wi…" at bounding box center [334, 148] width 109 height 39
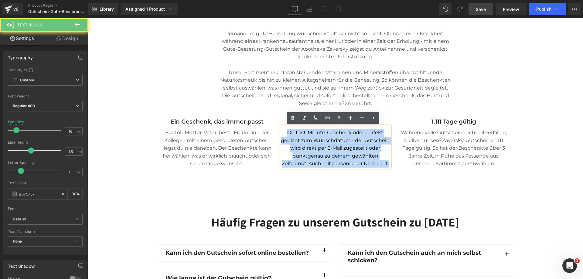
click at [361, 135] on p "Ob Last-Minute-Geschenk oder perfekt geplant zum Wunschdatum - der Gutschein wi…" at bounding box center [334, 148] width 109 height 39
paste div
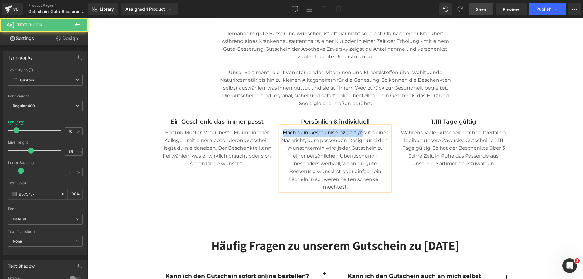
drag, startPoint x: 361, startPoint y: 131, endPoint x: 281, endPoint y: 134, distance: 80.8
click at [281, 134] on p "Mach dein Geschenk einzigartig: Mit deiner Nachricht, dem passenden Design und …" at bounding box center [334, 160] width 109 height 62
click at [303, 139] on p "Mach dein Geschenk einzigartig: Mit deiner Nachricht, dem passenden Design und …" at bounding box center [334, 160] width 109 height 62
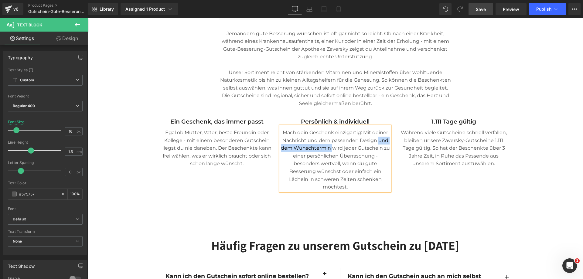
drag, startPoint x: 376, startPoint y: 140, endPoint x: 330, endPoint y: 148, distance: 47.4
click at [330, 148] on p "Mach dein Geschenk einzigartig: Mit deiner Nachricht und dem passenden Design u…" at bounding box center [334, 160] width 109 height 62
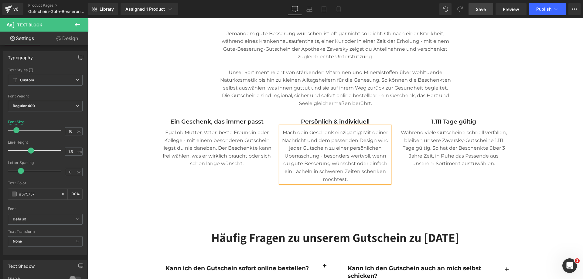
click at [550, 193] on div "Image Gute Besserung wünschen. Mit einem Geschenk, das wirklich hilft 🌸 Heading…" at bounding box center [335, 22] width 495 height 372
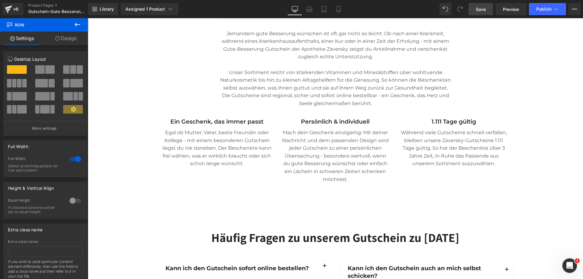
drag, startPoint x: 477, startPoint y: 11, endPoint x: 388, endPoint y: 69, distance: 106.5
click at [477, 11] on span "Save" at bounding box center [481, 9] width 10 height 6
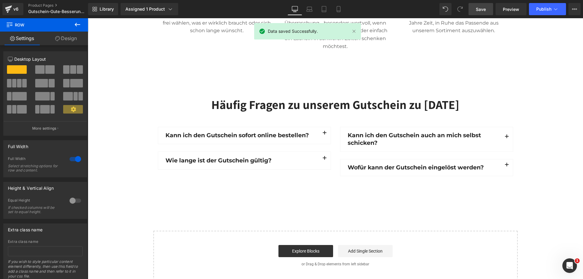
scroll to position [455, 0]
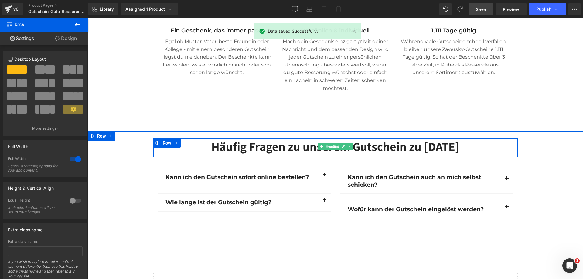
click at [432, 145] on h2 "Häufig Fragen zu unserem Gutschein zu [DATE]" at bounding box center [335, 146] width 355 height 16
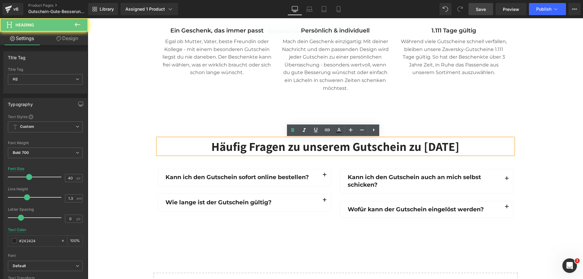
click at [432, 145] on h2 "Häufig Fragen zu unserem Gutschein zu [DATE]" at bounding box center [335, 146] width 355 height 16
click at [444, 145] on h2 "Häufig Fragen zu unserem Gutschein zu [DATE]" at bounding box center [335, 146] width 355 height 16
drag, startPoint x: 474, startPoint y: 147, endPoint x: 388, endPoint y: 150, distance: 85.6
click at [388, 150] on h2 "Häufig Fragen zu unserem Gutschein zu [DATE]" at bounding box center [335, 146] width 355 height 16
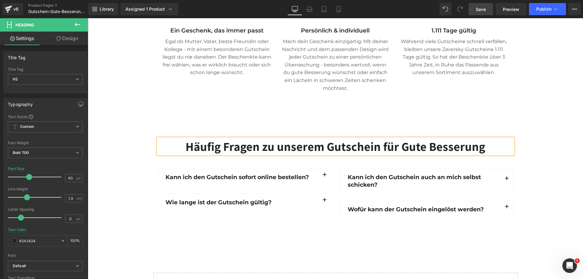
click at [540, 142] on div "Häufig Fragen zu unserem Gutschein für Gute Besserung Heading Row Kann ich den …" at bounding box center [335, 179] width 495 height 83
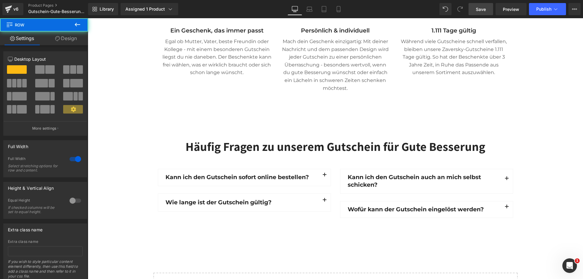
click at [482, 6] on span "Save" at bounding box center [481, 9] width 10 height 6
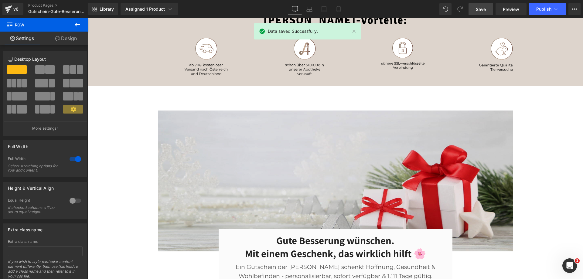
scroll to position [152, 0]
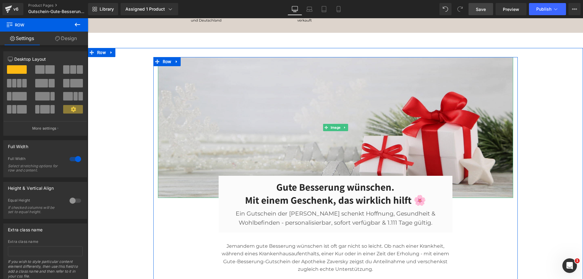
click at [446, 73] on img at bounding box center [335, 127] width 355 height 141
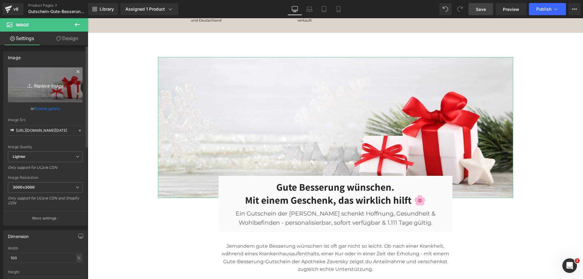
click at [56, 69] on link "Replace Image" at bounding box center [45, 84] width 75 height 35
type input "C:\fakepath\Apotheke-Zaversky-Gutschein-Gute-Besserung-Promo.webp"
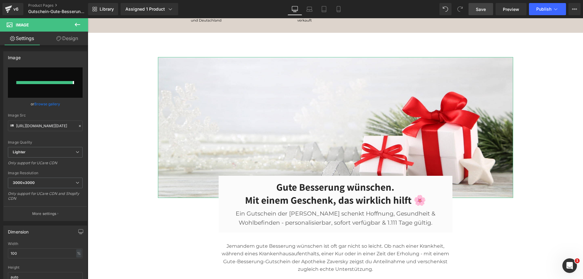
type input "[URL][DOMAIN_NAME]"
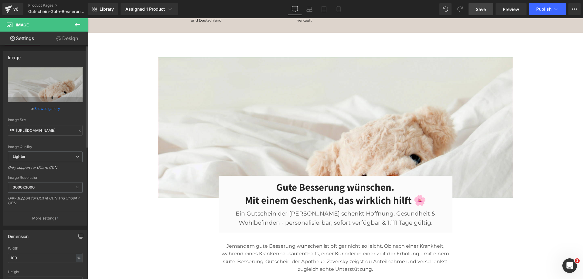
click at [45, 208] on div "Only support for UCare CDN and Shopify CDN" at bounding box center [45, 203] width 75 height 14
click at [48, 217] on p "More settings" at bounding box center [44, 217] width 24 height 5
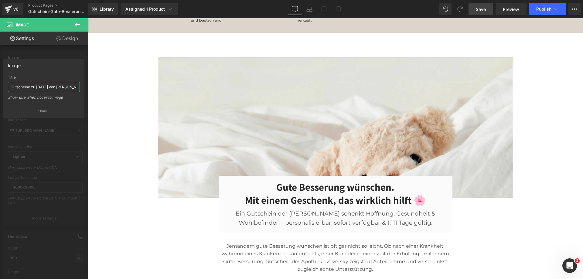
click at [46, 84] on input "Gutscheine zu [DATE] von [PERSON_NAME]" at bounding box center [44, 87] width 72 height 10
click at [38, 88] on input "Gutscheine zu [DATE] von [PERSON_NAME]" at bounding box center [44, 87] width 72 height 10
drag, startPoint x: 32, startPoint y: 86, endPoint x: 59, endPoint y: 86, distance: 26.7
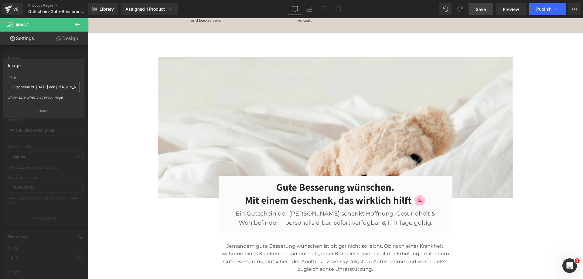
click at [59, 86] on input "Gutscheine zu [DATE] von [PERSON_NAME]" at bounding box center [44, 87] width 72 height 10
type input "Gute Besserung wünschen mit [PERSON_NAME]"
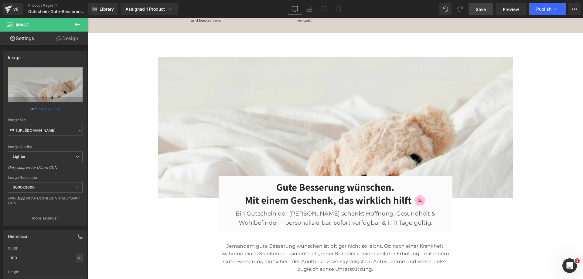
click at [482, 4] on link "Save" at bounding box center [480, 9] width 25 height 12
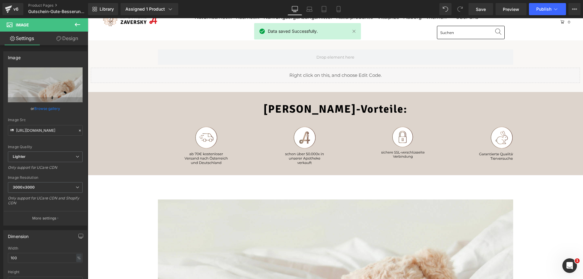
scroll to position [0, 0]
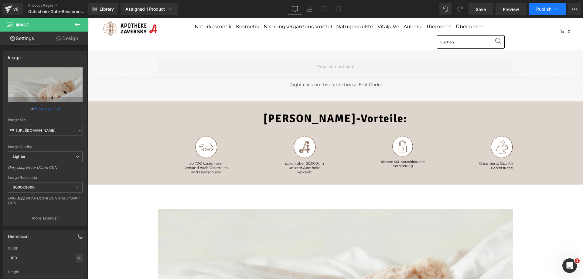
click at [541, 5] on button "Publish" at bounding box center [547, 9] width 37 height 12
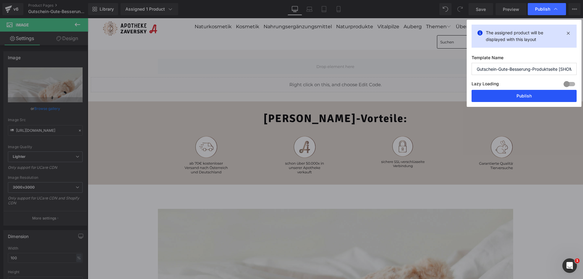
click at [519, 98] on button "Publish" at bounding box center [523, 96] width 105 height 12
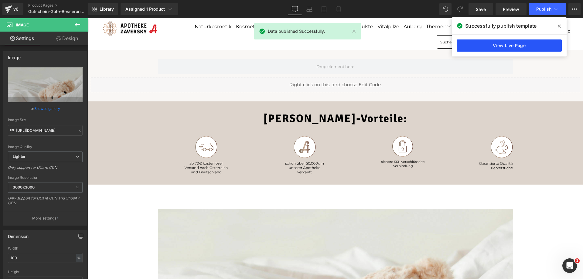
click at [526, 46] on link "View Live Page" at bounding box center [508, 45] width 105 height 12
